Goal: Task Accomplishment & Management: Manage account settings

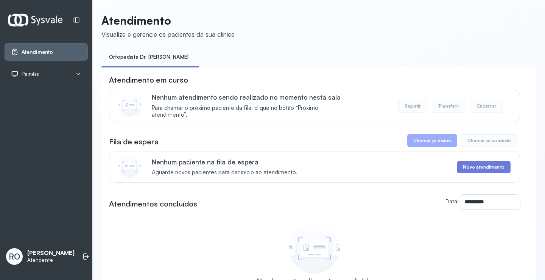
click at [32, 44] on div "Atendimento" at bounding box center [46, 51] width 83 height 17
click at [49, 58] on div "Atendimento" at bounding box center [46, 51] width 83 height 17
click at [162, 82] on h3 "Atendimento em curso" at bounding box center [148, 80] width 79 height 11
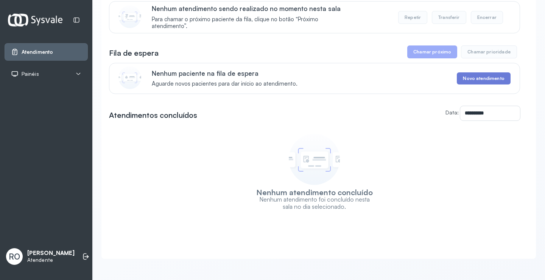
scroll to position [97, 0]
click at [84, 248] on li at bounding box center [86, 256] width 17 height 17
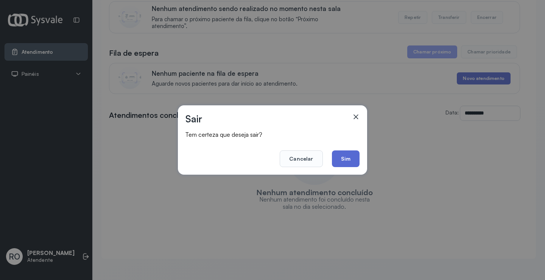
click at [335, 156] on button "Sim" at bounding box center [346, 158] width 28 height 17
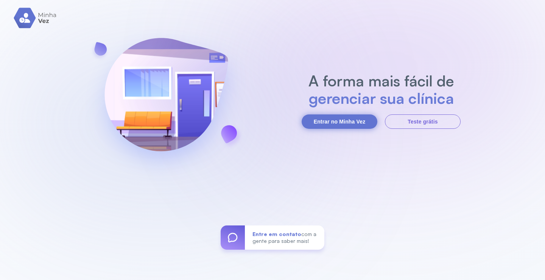
click at [339, 120] on button "Entrar no Minha Vez" at bounding box center [340, 121] width 76 height 14
